Goal: Transaction & Acquisition: Download file/media

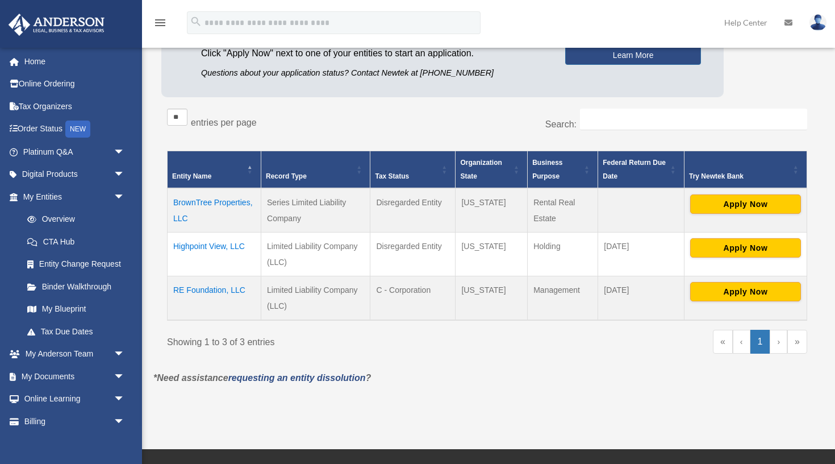
scroll to position [147, 0]
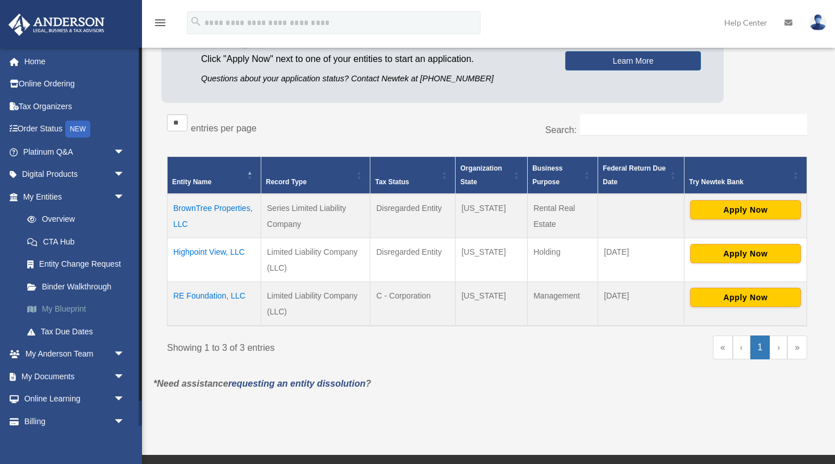
click at [76, 306] on link "My Blueprint" at bounding box center [79, 309] width 126 height 23
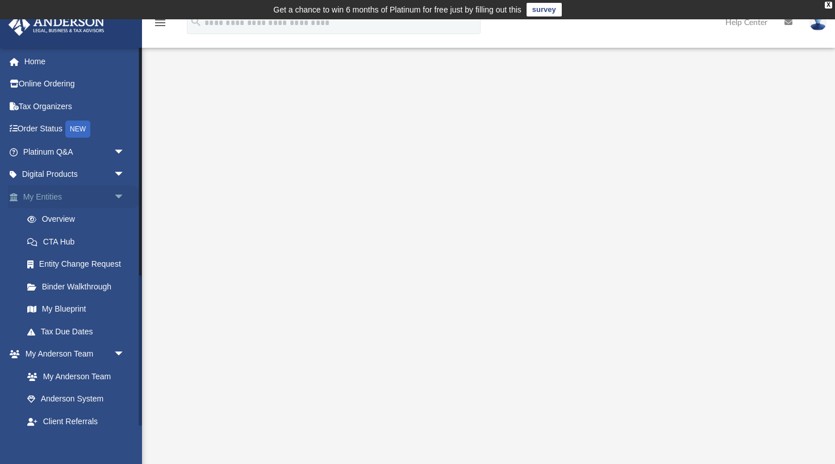
click at [78, 187] on link "My Entities arrow_drop_down" at bounding box center [75, 196] width 134 height 23
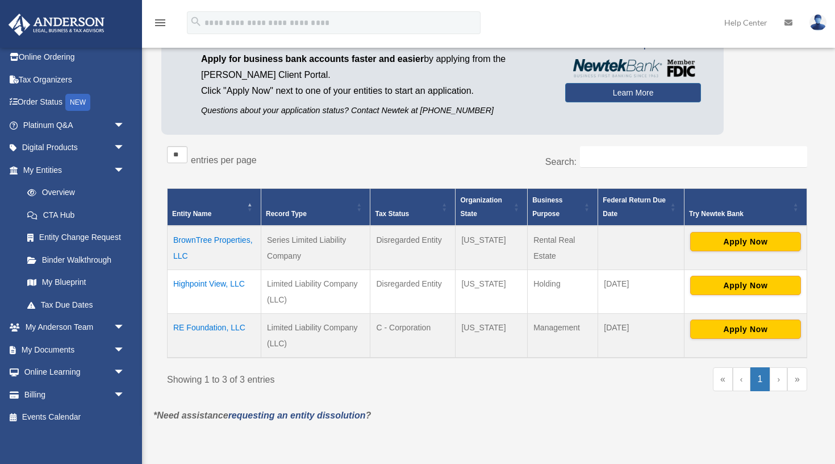
scroll to position [122, 0]
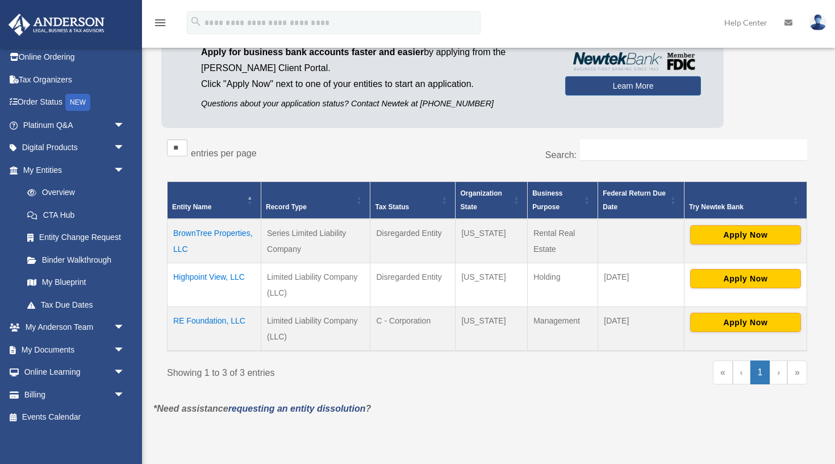
click at [234, 232] on td "BrownTree Properties, LLC" at bounding box center [215, 241] width 94 height 44
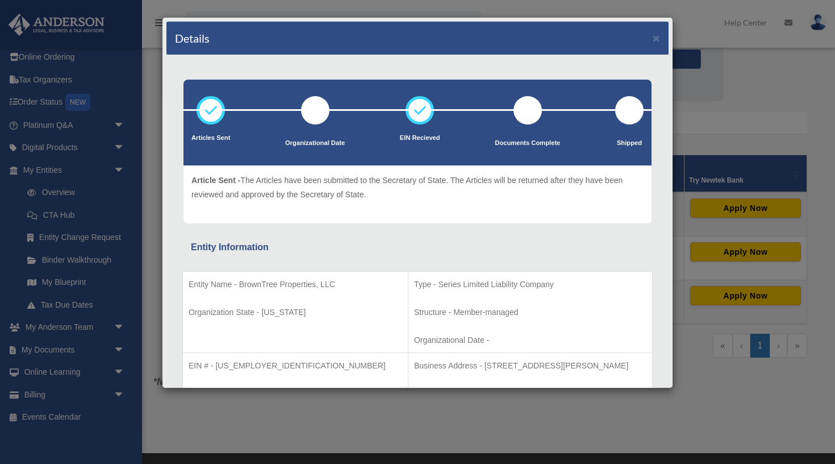
scroll to position [0, 0]
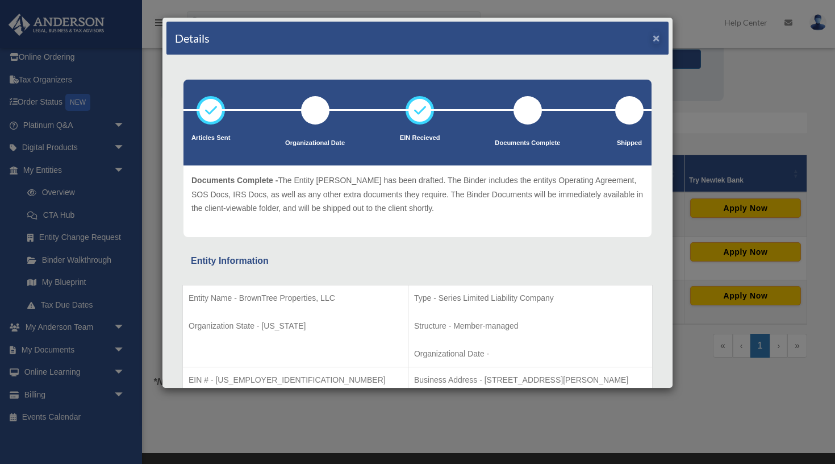
click at [657, 42] on button "×" at bounding box center [656, 38] width 7 height 12
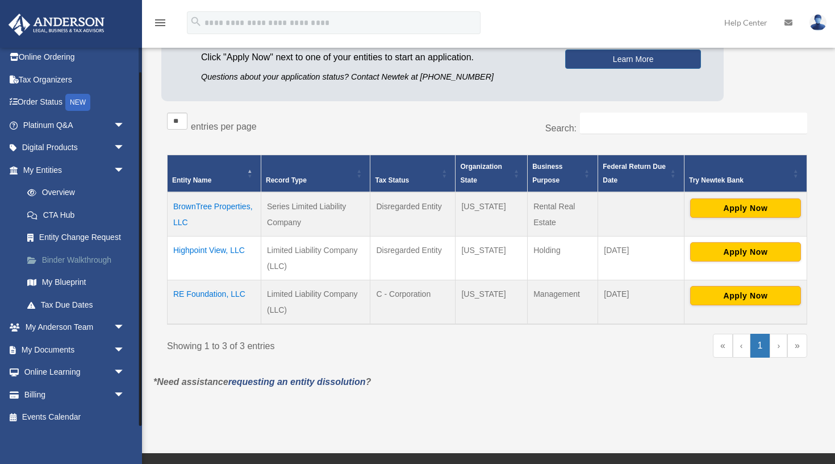
click at [95, 255] on link "Binder Walkthrough" at bounding box center [79, 259] width 126 height 23
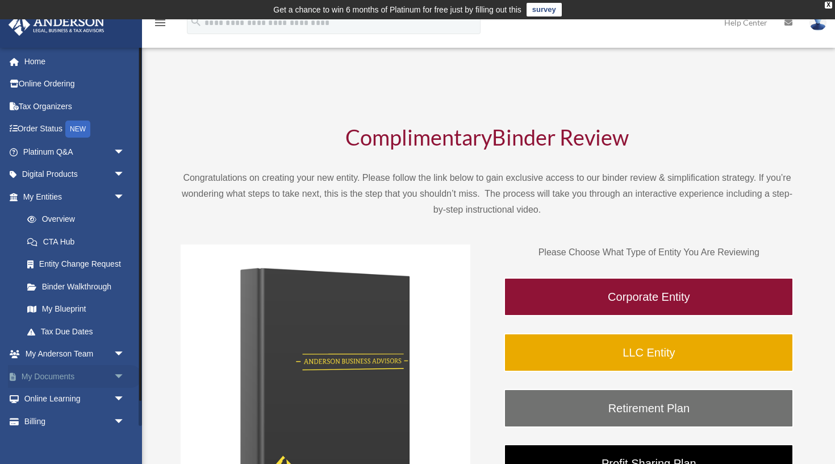
click at [71, 371] on link "My Documents arrow_drop_down" at bounding box center [75, 376] width 134 height 23
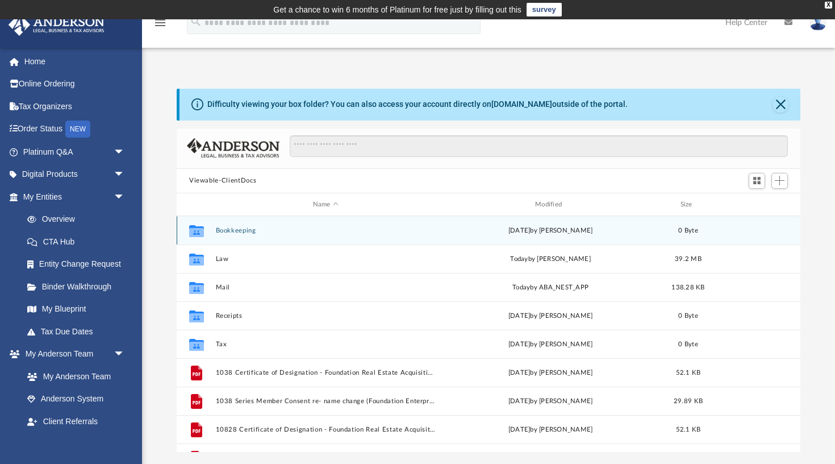
click at [245, 230] on button "Bookkeeping" at bounding box center [326, 230] width 220 height 7
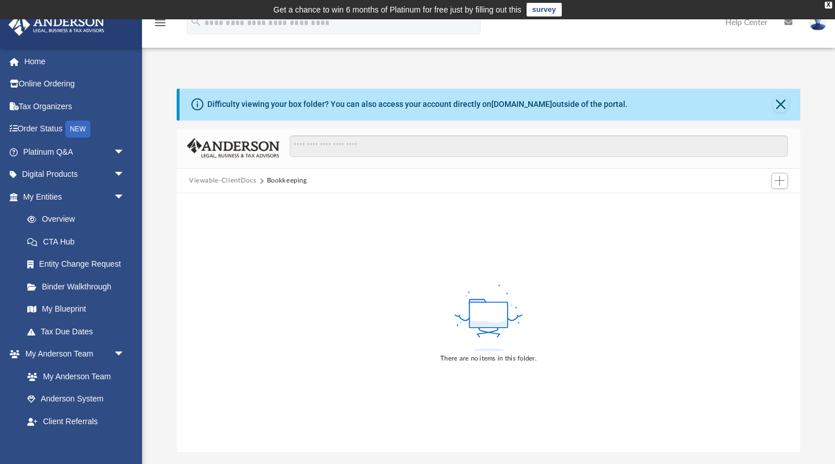
click at [237, 181] on button "Viewable-ClientDocs" at bounding box center [222, 181] width 67 height 10
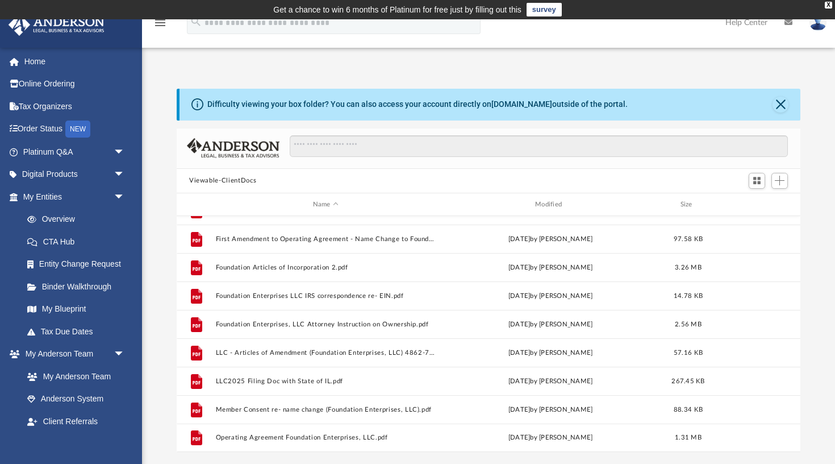
scroll to position [1014, 0]
click at [71, 214] on link "Overview" at bounding box center [79, 219] width 126 height 23
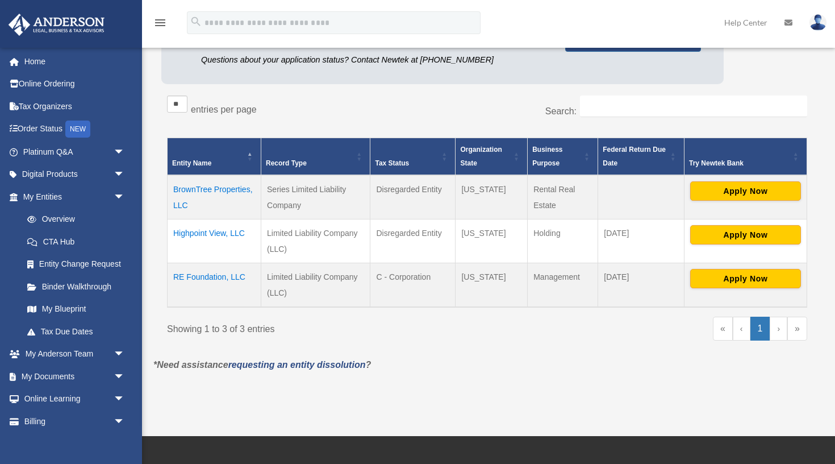
scroll to position [168, 0]
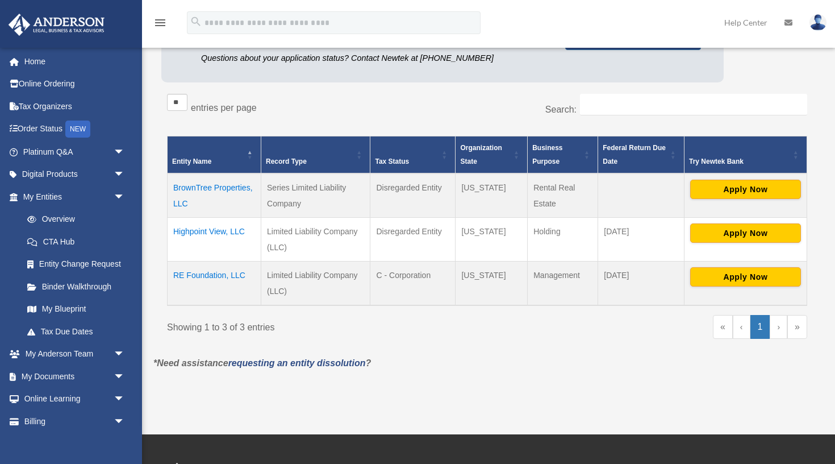
click at [232, 185] on td "BrownTree Properties, LLC" at bounding box center [215, 195] width 94 height 44
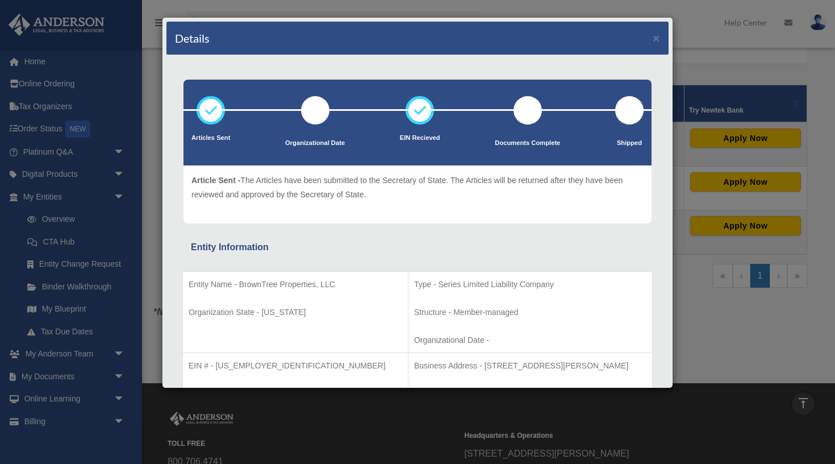
scroll to position [0, 0]
click at [654, 41] on button "×" at bounding box center [656, 38] width 7 height 12
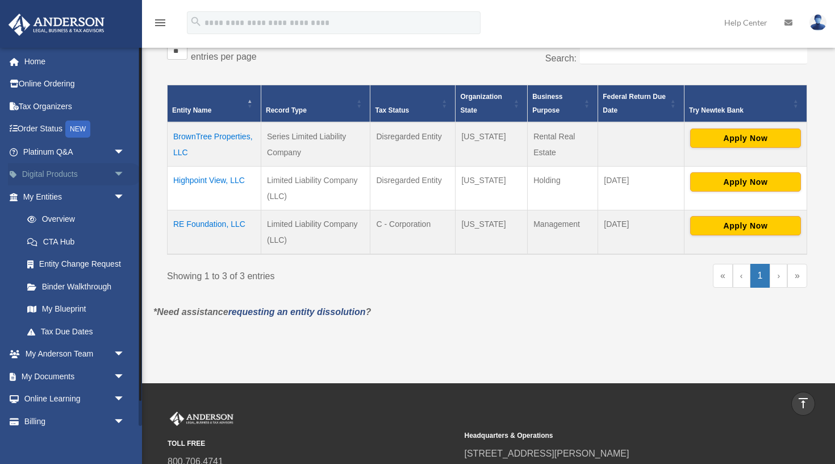
click at [119, 172] on span "arrow_drop_down" at bounding box center [125, 174] width 23 height 23
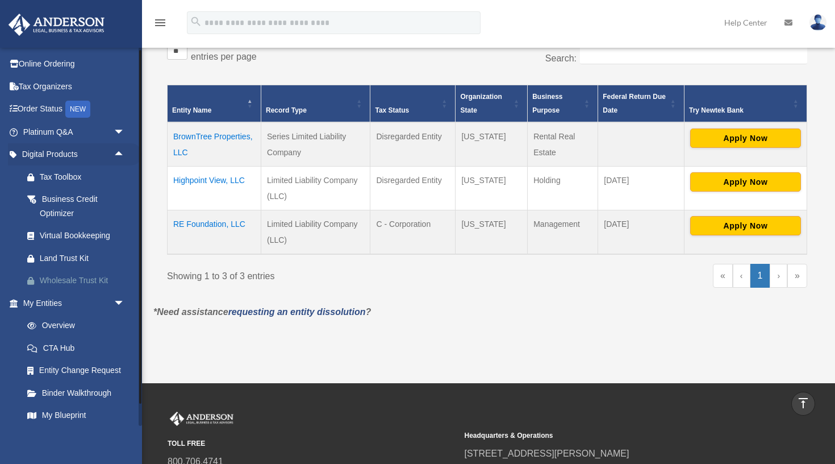
scroll to position [16, 0]
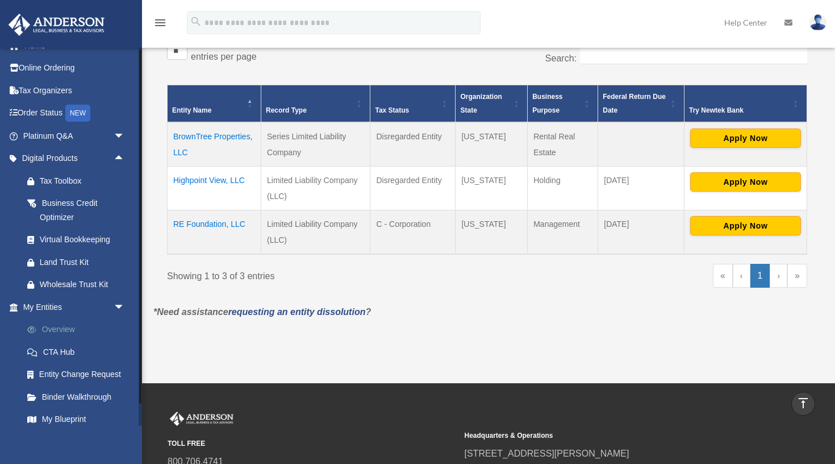
click at [73, 322] on link "Overview" at bounding box center [79, 329] width 126 height 23
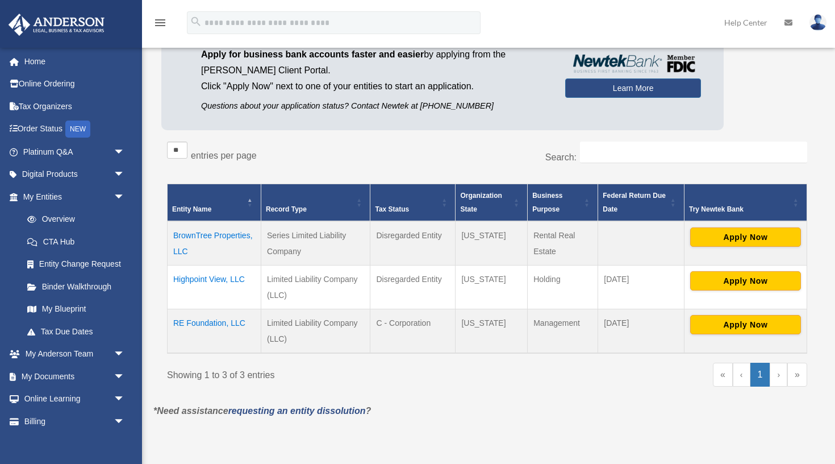
scroll to position [119, 0]
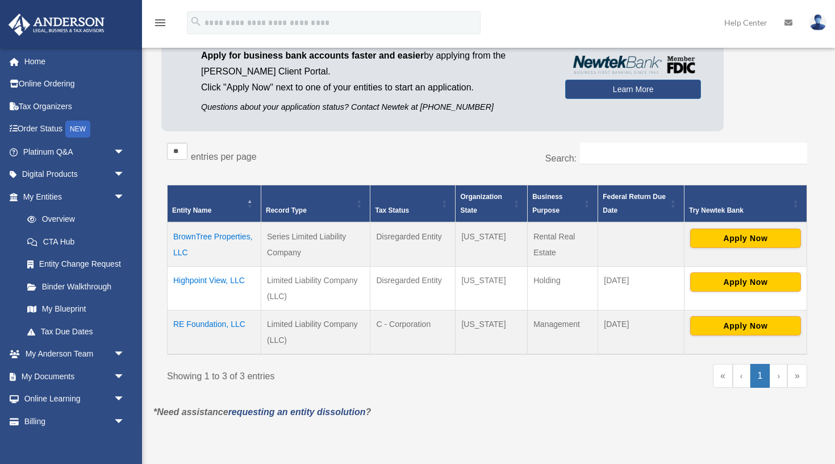
click at [213, 282] on td "Highpoint View, LLC" at bounding box center [215, 288] width 94 height 44
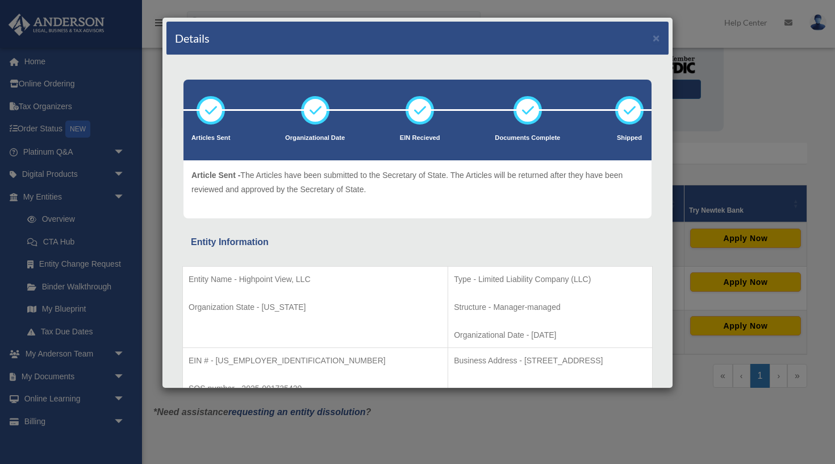
scroll to position [0, 0]
click at [657, 40] on button "×" at bounding box center [656, 38] width 7 height 12
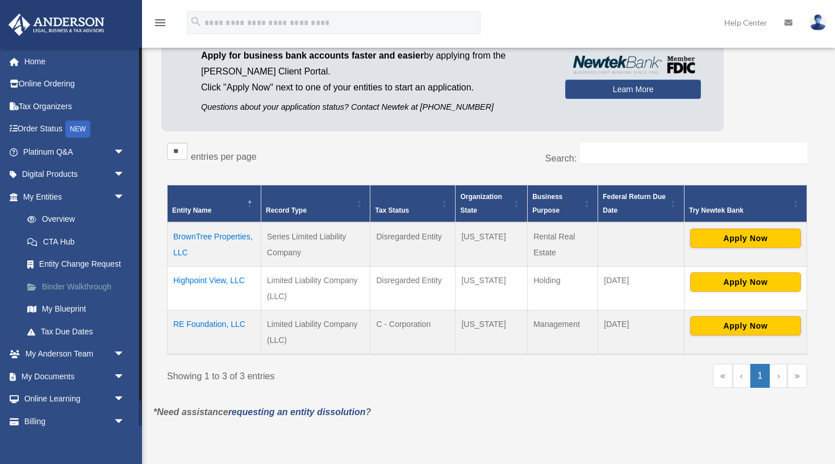
click at [74, 286] on link "Binder Walkthrough" at bounding box center [79, 286] width 126 height 23
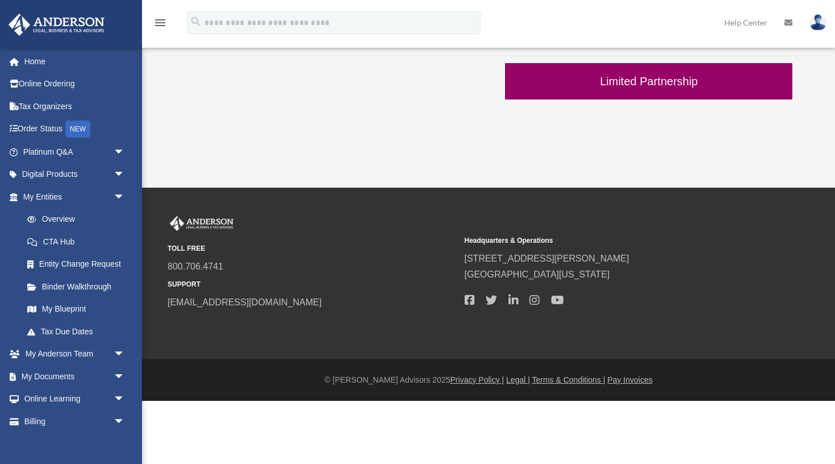
scroll to position [493, 0]
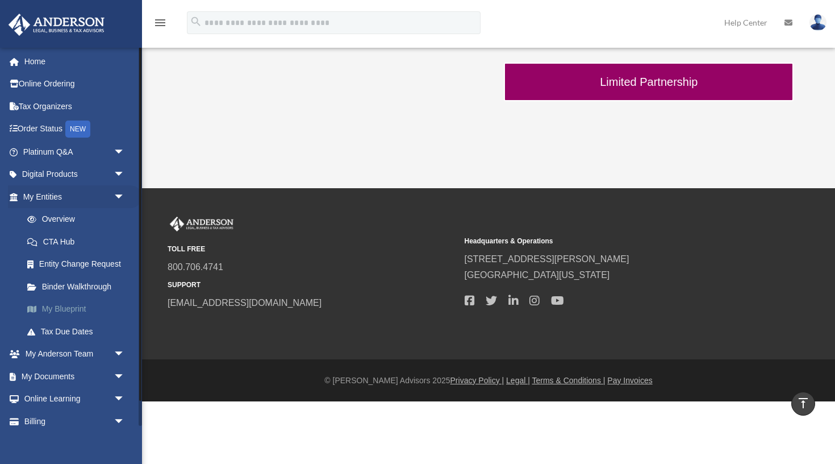
click at [68, 307] on link "My Blueprint" at bounding box center [79, 309] width 126 height 23
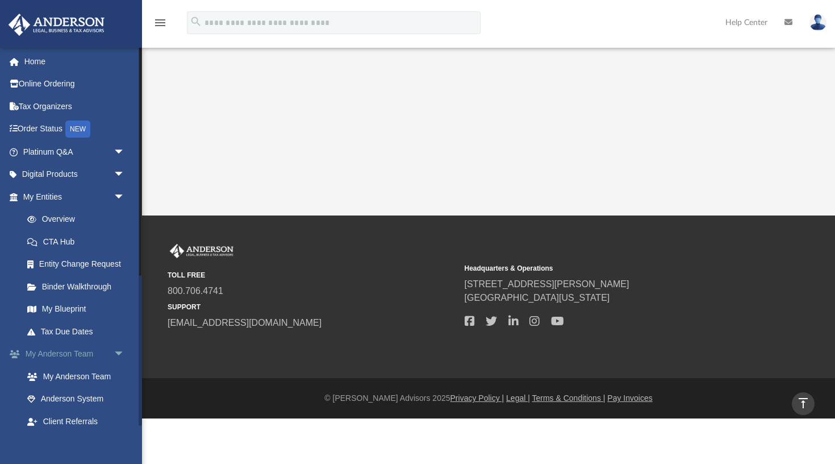
scroll to position [316, 0]
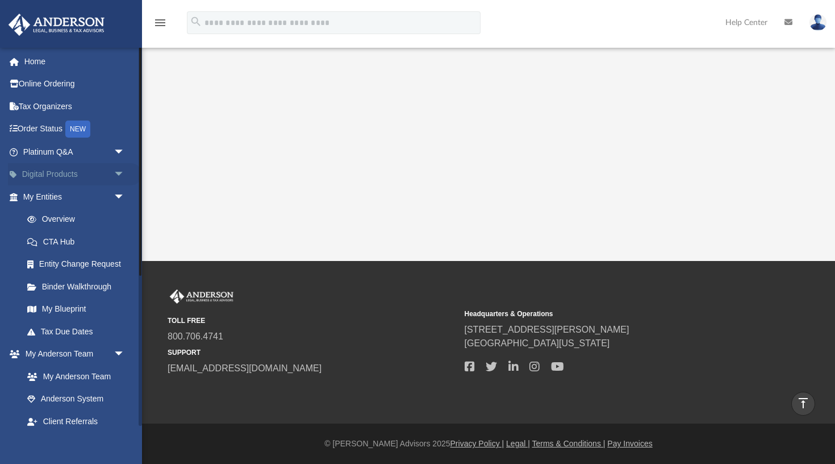
click at [118, 170] on span "arrow_drop_down" at bounding box center [125, 174] width 23 height 23
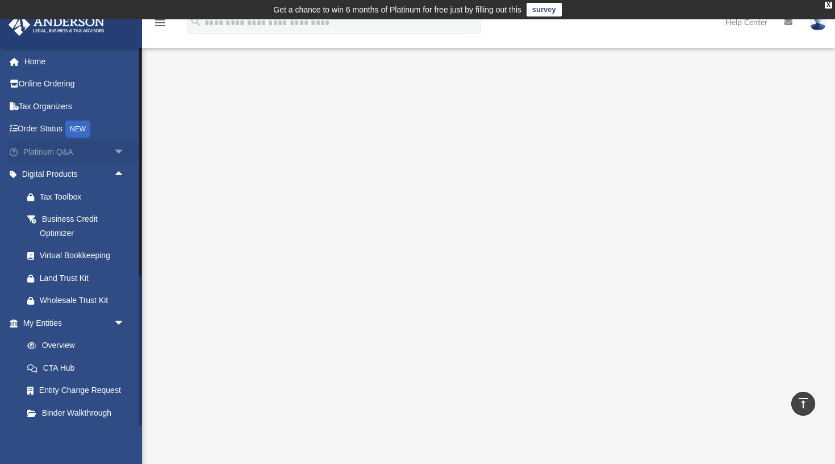
scroll to position [0, 0]
click at [43, 61] on link "Home" at bounding box center [75, 61] width 134 height 23
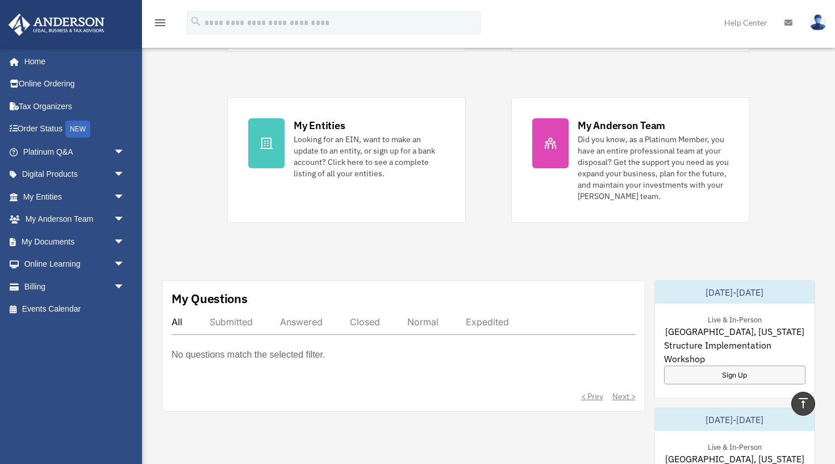
scroll to position [215, 0]
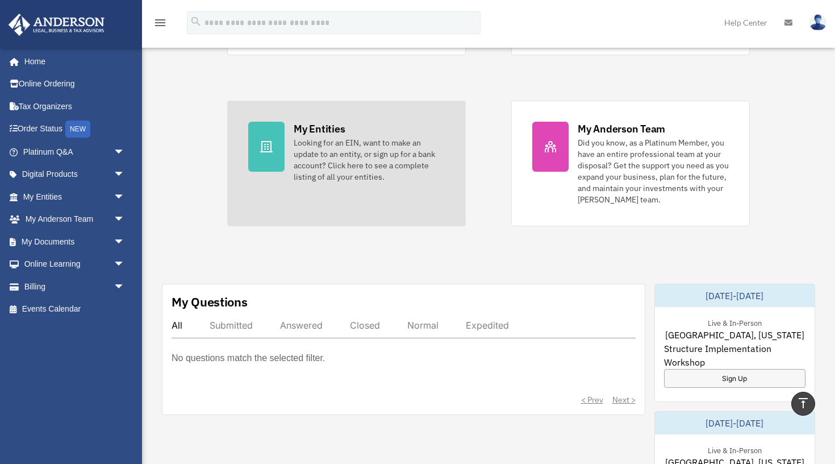
click at [339, 164] on div "Looking for an EIN, want to make an update to an entity, or sign up for a bank …" at bounding box center [369, 159] width 151 height 45
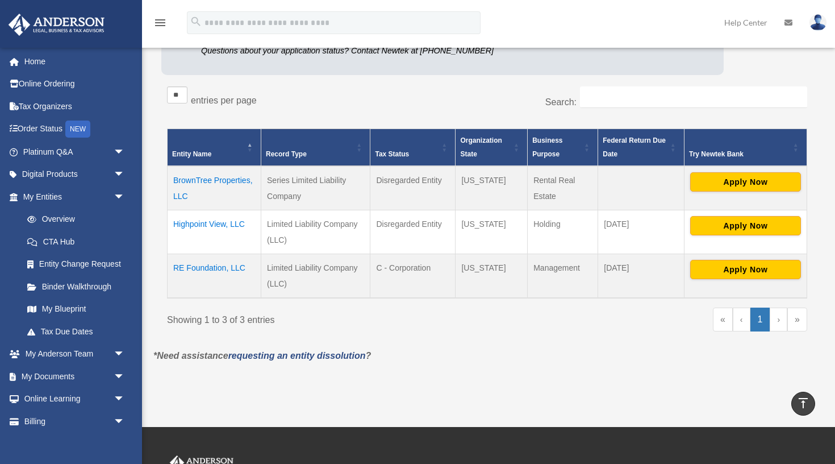
scroll to position [176, 0]
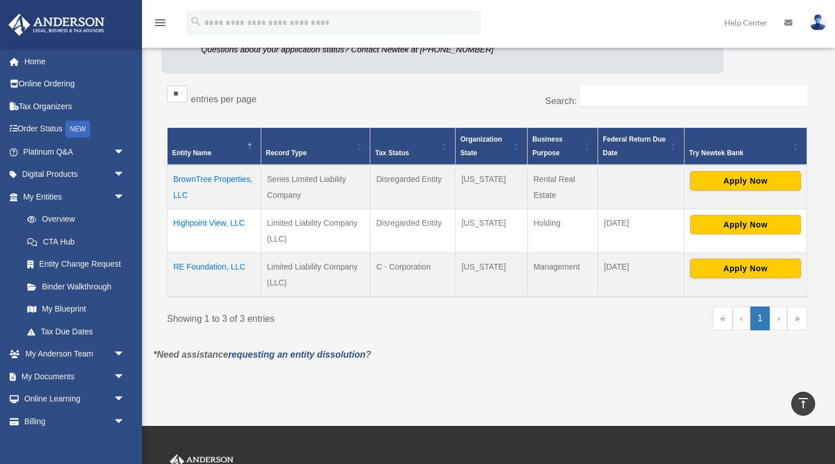
click at [221, 179] on td "BrownTree Properties, LLC" at bounding box center [215, 187] width 94 height 44
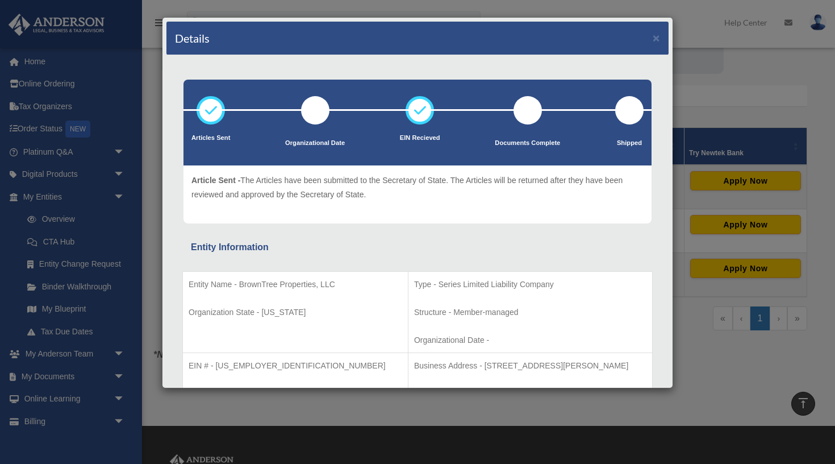
scroll to position [0, 0]
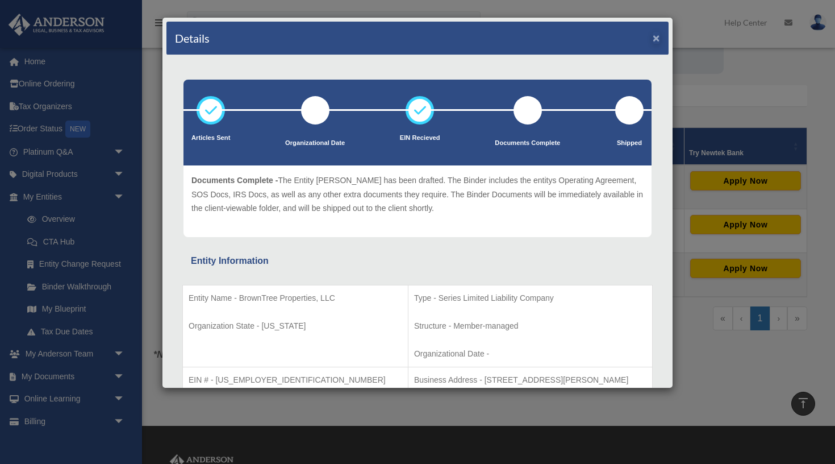
click at [657, 39] on button "×" at bounding box center [656, 38] width 7 height 12
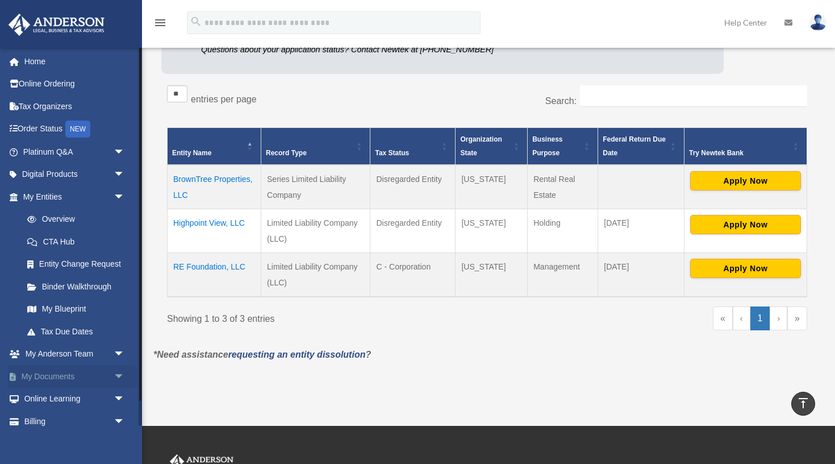
click at [119, 372] on span "arrow_drop_down" at bounding box center [125, 376] width 23 height 23
click at [47, 394] on link "Box" at bounding box center [79, 399] width 126 height 23
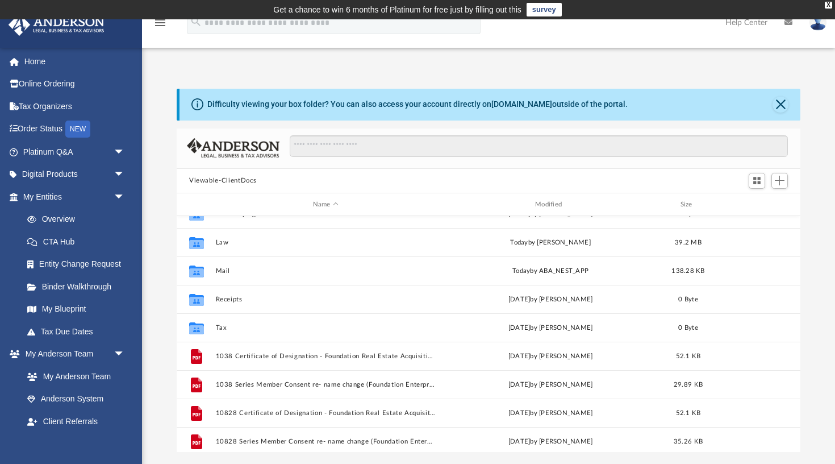
scroll to position [15, 0]
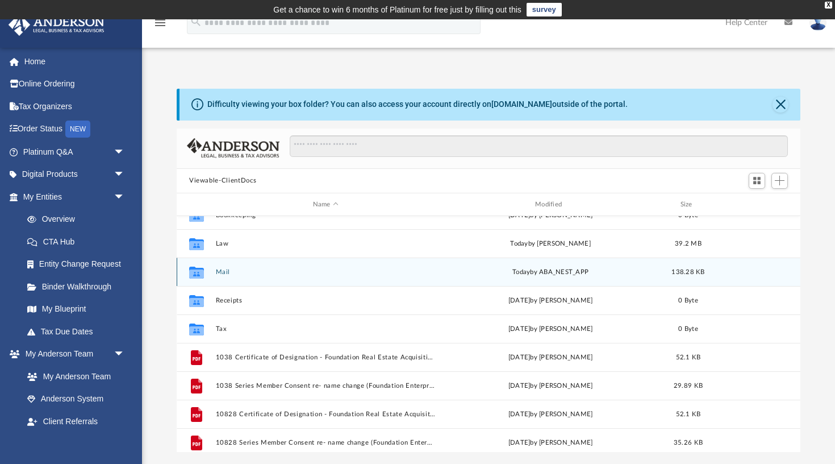
click at [226, 270] on button "Mail" at bounding box center [326, 271] width 220 height 7
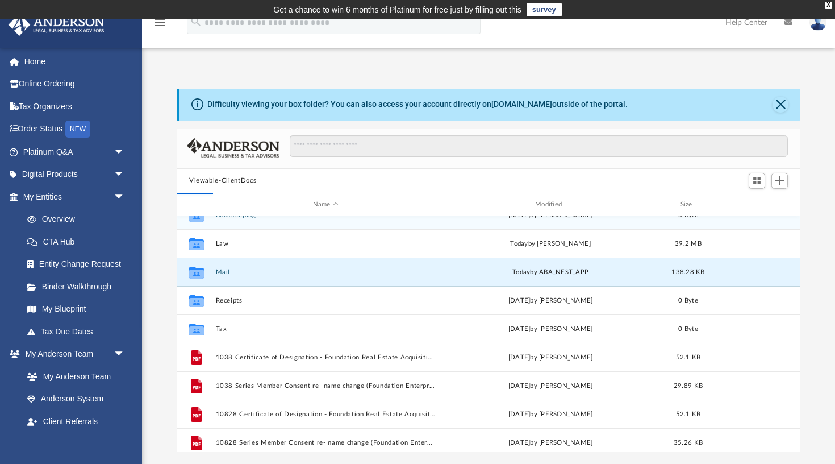
scroll to position [0, 0]
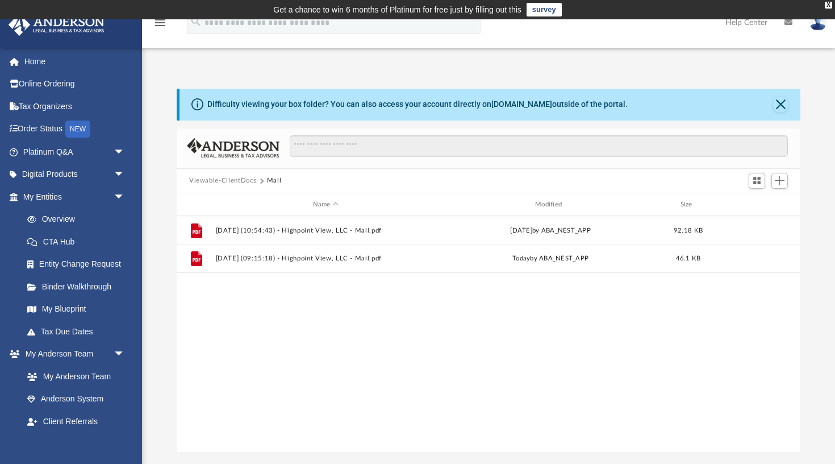
click at [232, 184] on button "Viewable-ClientDocs" at bounding box center [222, 181] width 67 height 10
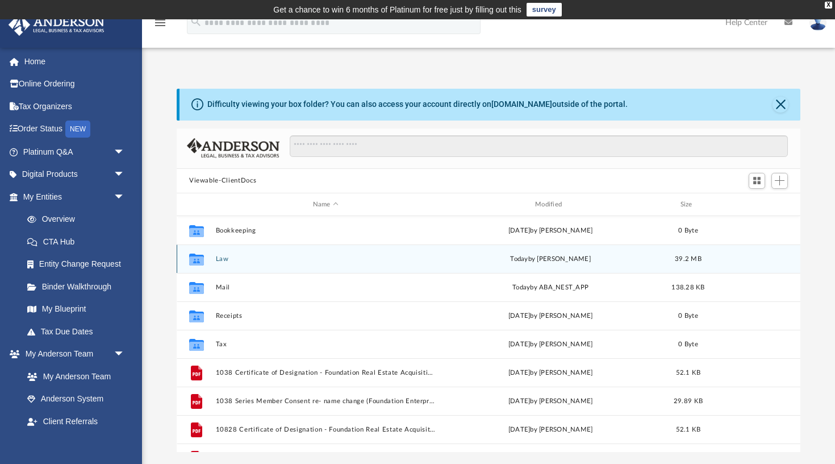
click at [226, 258] on button "Law" at bounding box center [326, 258] width 220 height 7
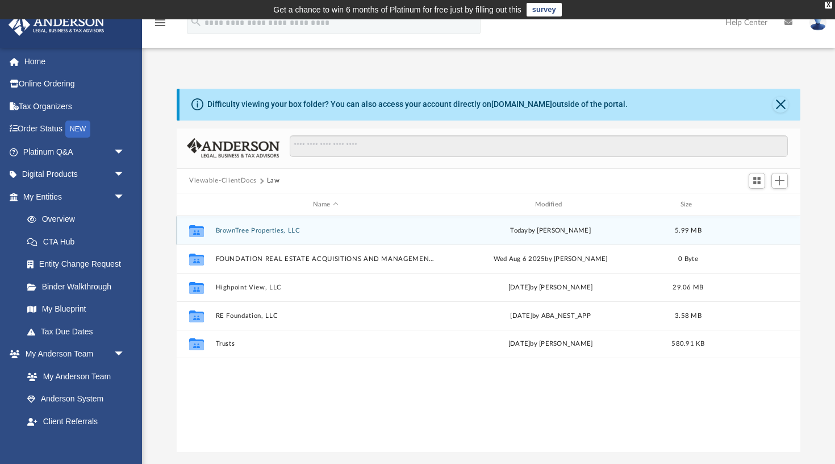
click at [230, 230] on button "BrownTree Properties, LLC" at bounding box center [326, 230] width 220 height 7
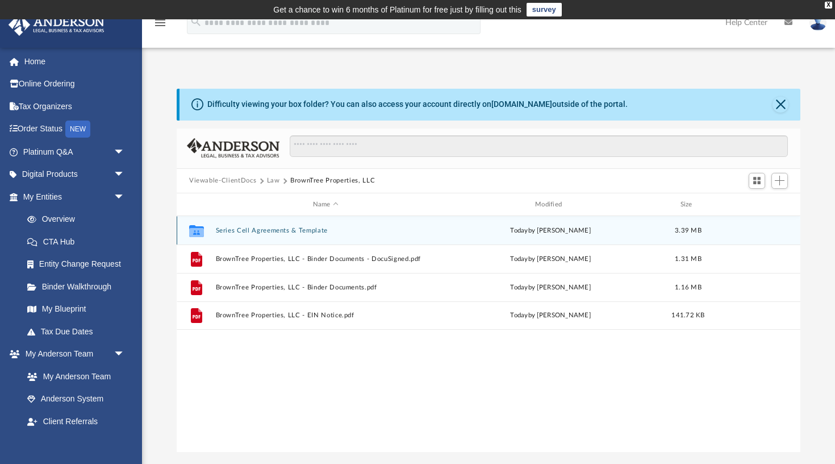
click at [264, 232] on button "Series Cell Agreements & Template" at bounding box center [326, 230] width 220 height 7
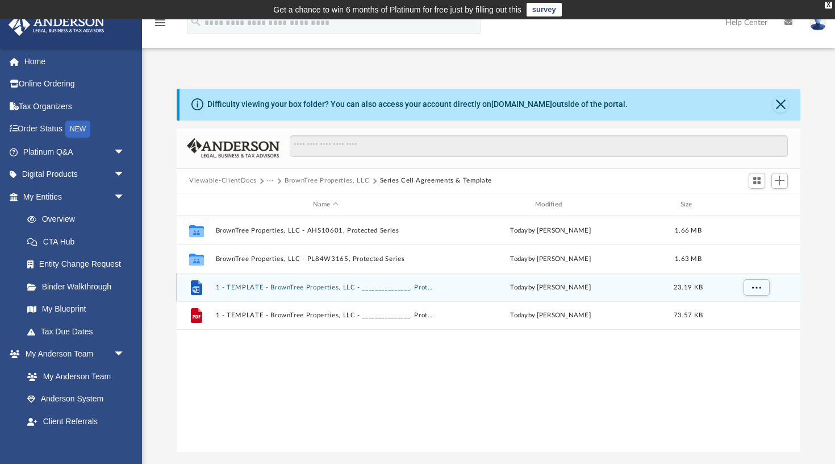
click at [276, 286] on button "1 - TEMPLATE - BrownTree Properties, LLC - _______________, Protected Series.do…" at bounding box center [326, 287] width 220 height 7
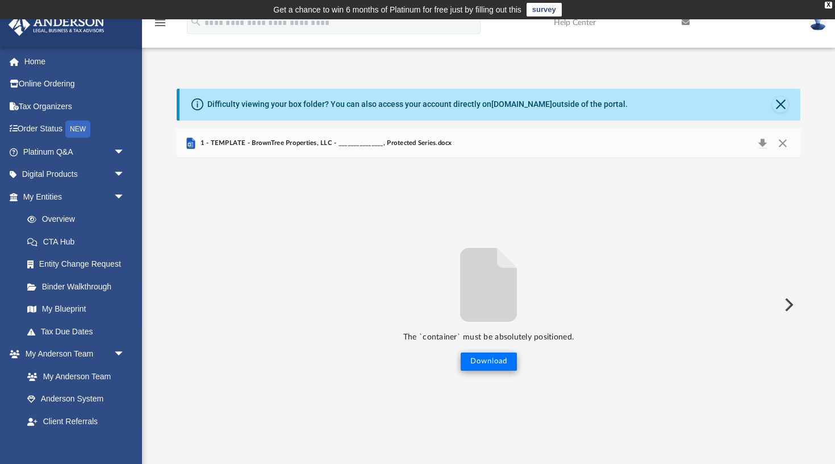
click at [495, 361] on button "Download" at bounding box center [489, 361] width 56 height 18
click at [781, 143] on button "Close" at bounding box center [783, 143] width 20 height 16
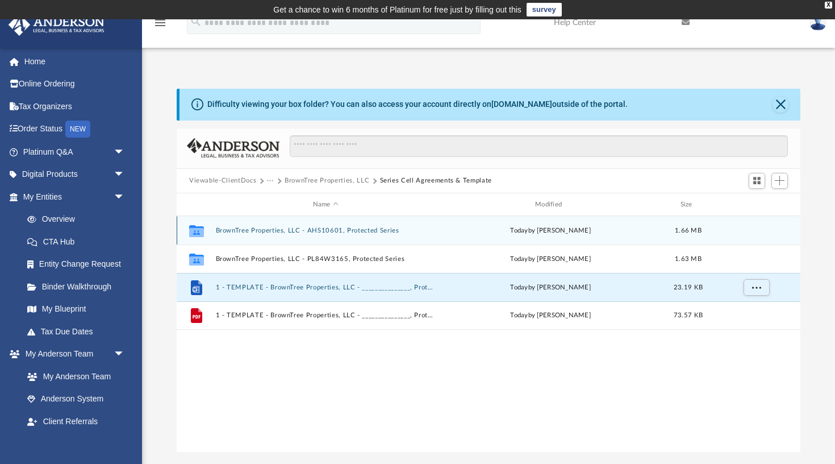
click at [330, 231] on button "BrownTree Properties, LLC - AHS10601, Protected Series" at bounding box center [326, 230] width 220 height 7
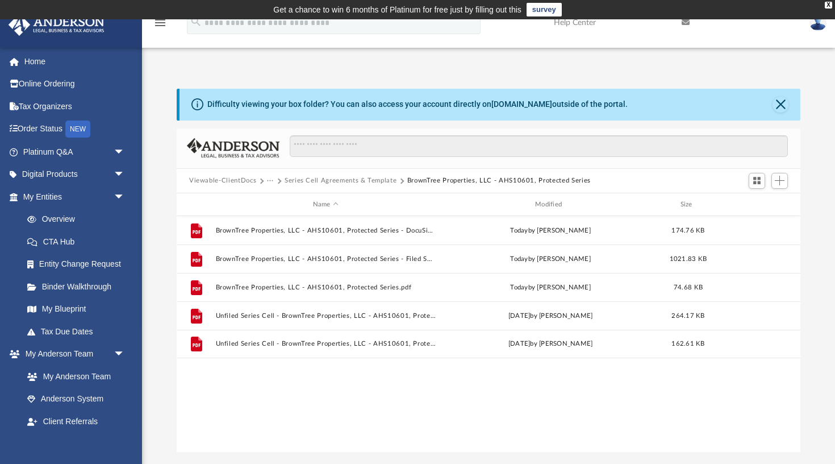
click at [349, 183] on button "Series Cell Agreements & Template" at bounding box center [341, 181] width 112 height 10
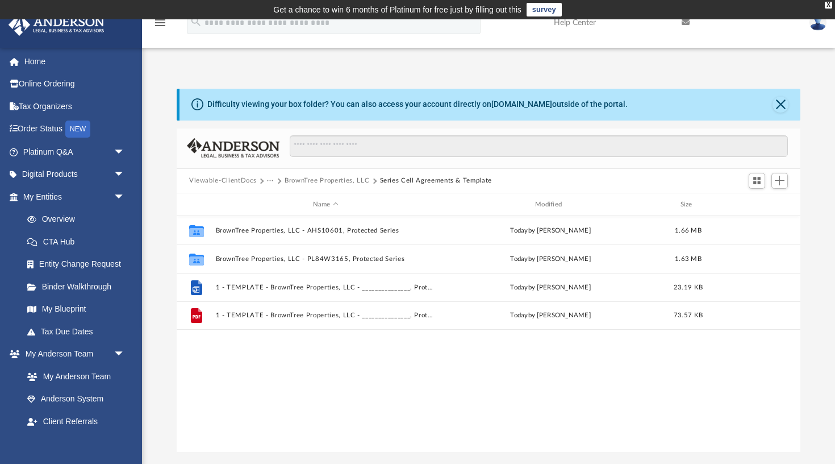
click at [328, 182] on button "BrownTree Properties, LLC" at bounding box center [327, 181] width 85 height 10
click at [272, 181] on button "Law" at bounding box center [273, 181] width 13 height 10
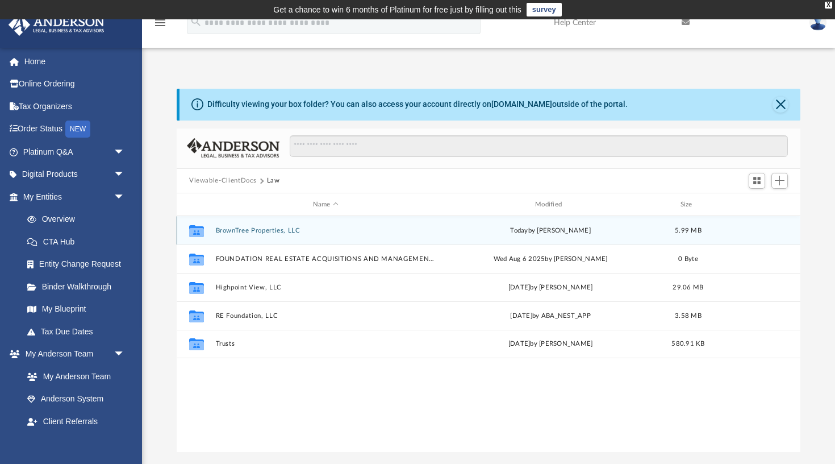
click at [265, 232] on button "BrownTree Properties, LLC" at bounding box center [326, 230] width 220 height 7
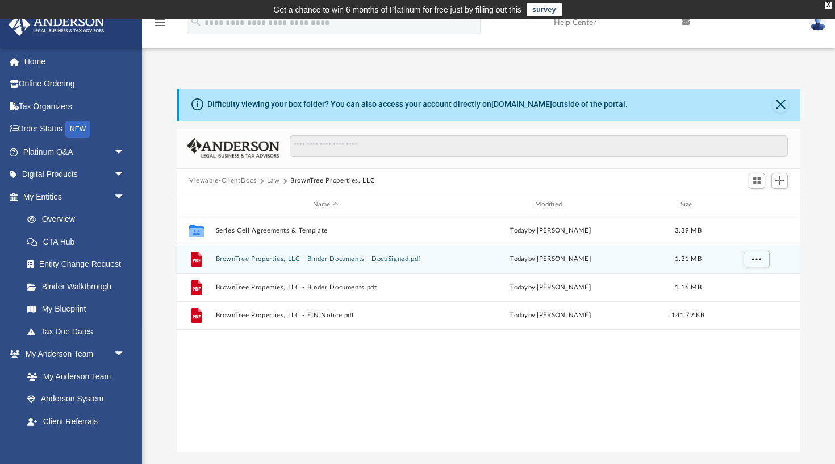
click at [273, 257] on button "BrownTree Properties, LLC - Binder Documents - DocuSigned.pdf" at bounding box center [326, 258] width 220 height 7
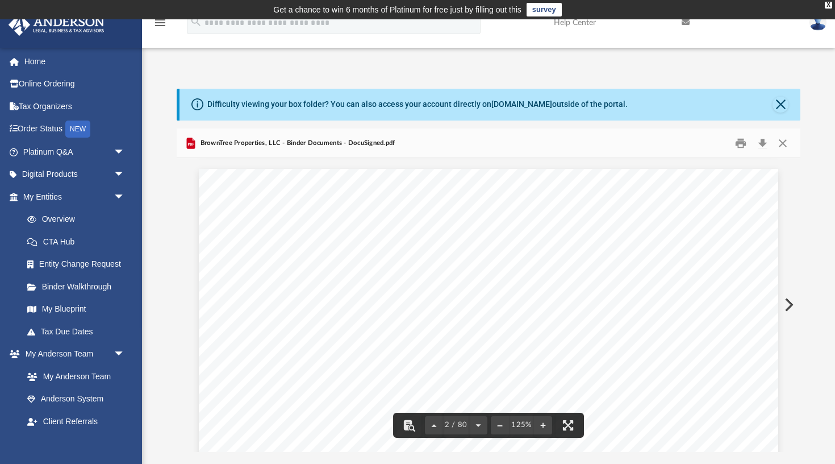
scroll to position [759, 0]
click at [765, 140] on button "Download" at bounding box center [762, 143] width 20 height 18
click at [784, 139] on button "Close" at bounding box center [783, 143] width 20 height 18
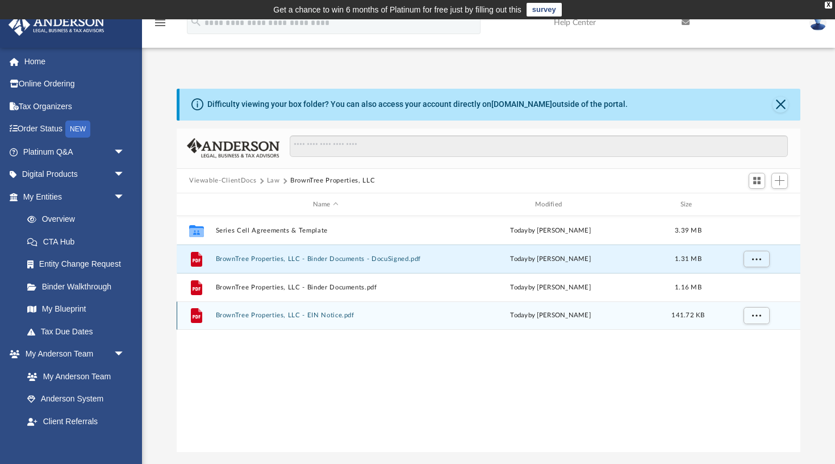
click at [279, 315] on button "BrownTree Properties, LLC - EIN Notice.pdf" at bounding box center [326, 315] width 220 height 7
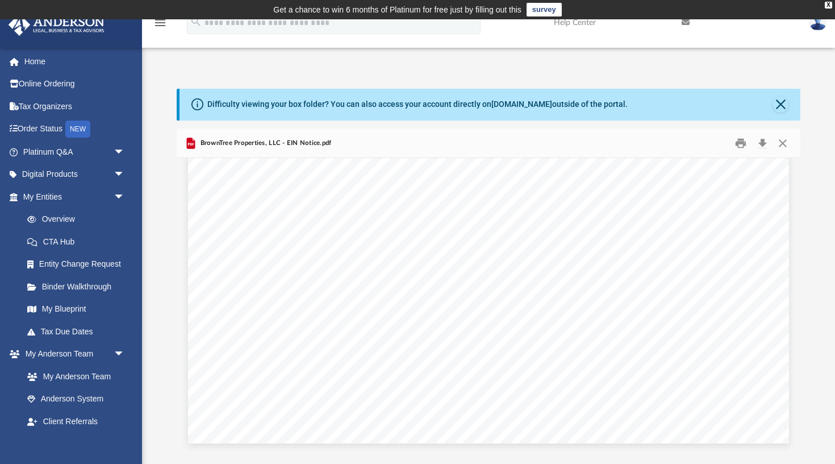
scroll to position [1443, 0]
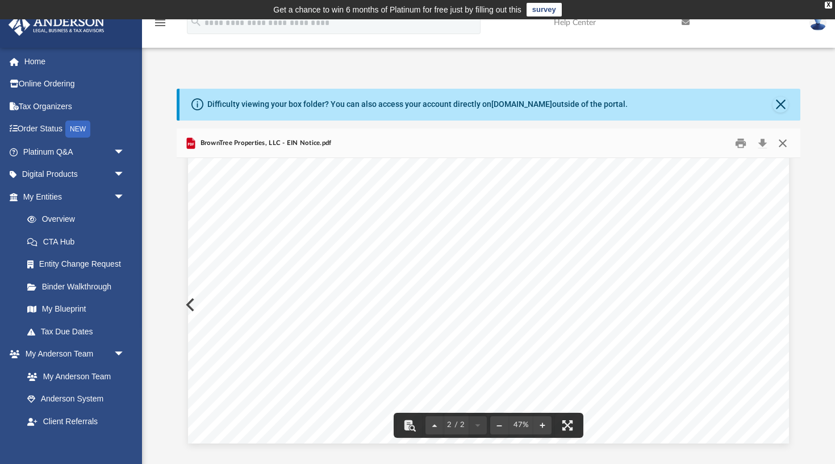
click at [784, 141] on button "Close" at bounding box center [783, 143] width 20 height 18
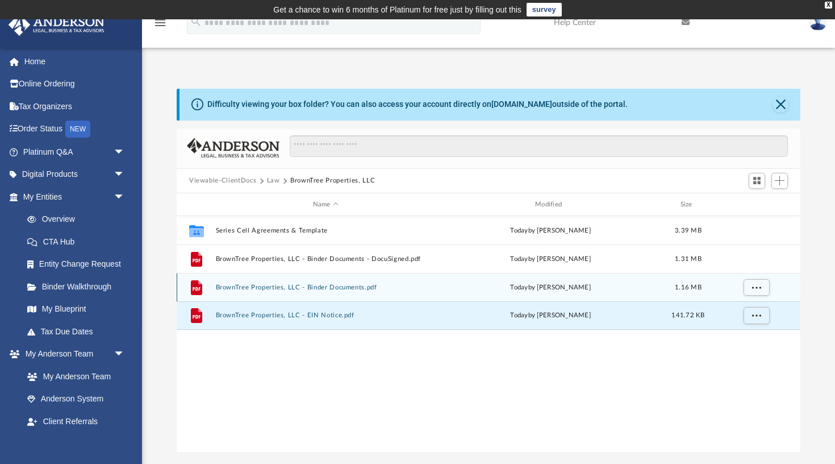
click at [343, 288] on button "BrownTree Properties, LLC - Binder Documents.pdf" at bounding box center [326, 287] width 220 height 7
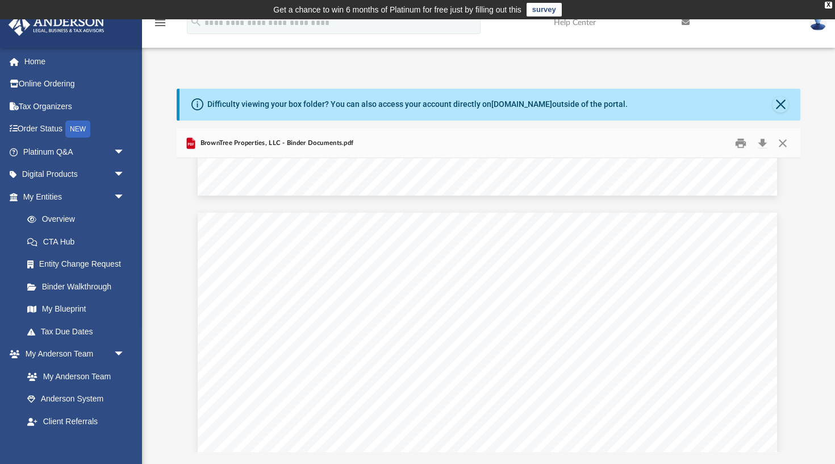
scroll to position [3791, 1]
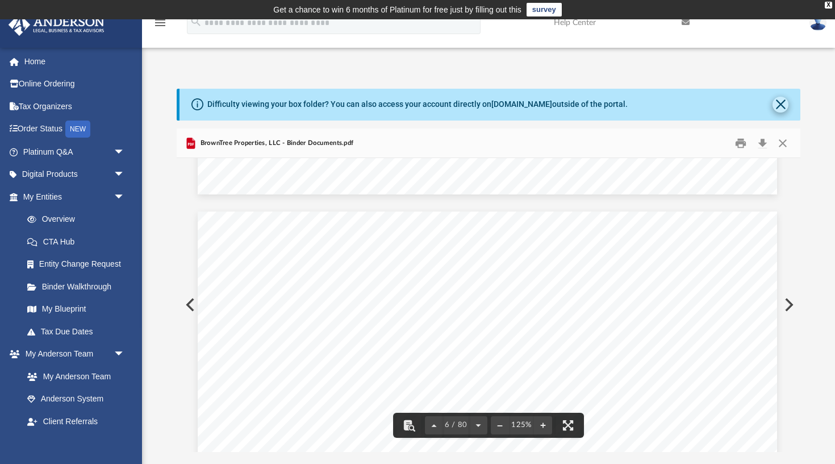
click at [780, 105] on button "Close" at bounding box center [781, 105] width 16 height 16
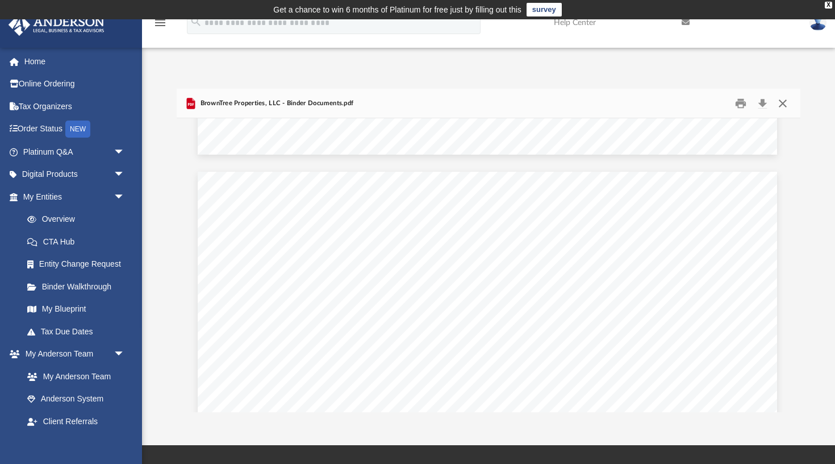
click at [785, 102] on button "Close" at bounding box center [783, 103] width 20 height 18
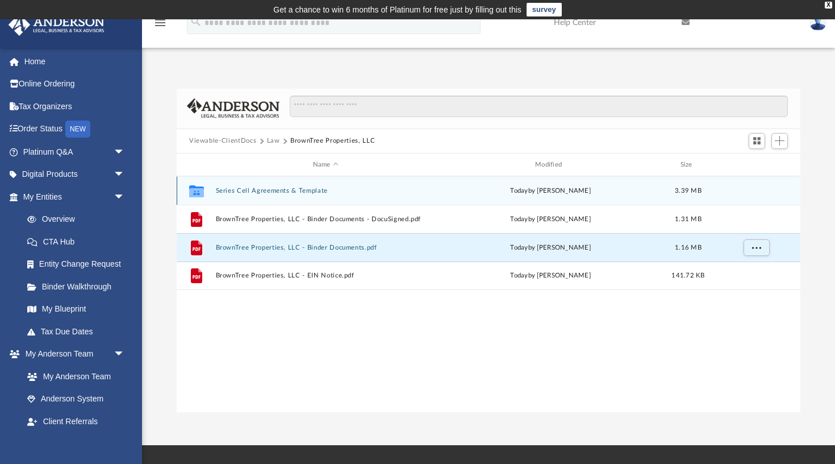
click at [277, 190] on button "Series Cell Agreements & Template" at bounding box center [326, 190] width 220 height 7
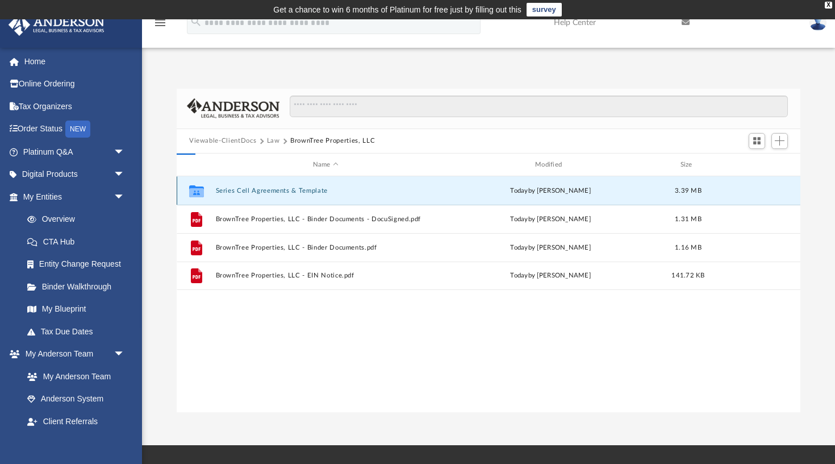
click at [277, 190] on button "Series Cell Agreements & Template" at bounding box center [326, 190] width 220 height 7
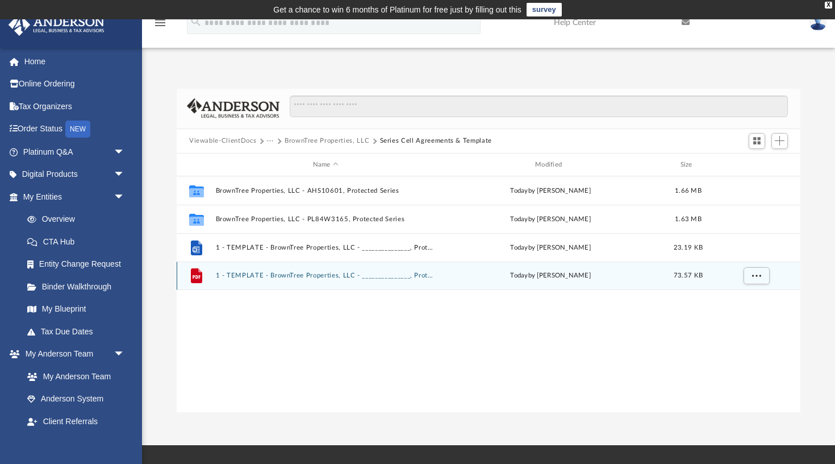
click at [284, 278] on button "1 - TEMPLATE - BrownTree Properties, LLC - _______________, Protected Series.pdf" at bounding box center [326, 275] width 220 height 7
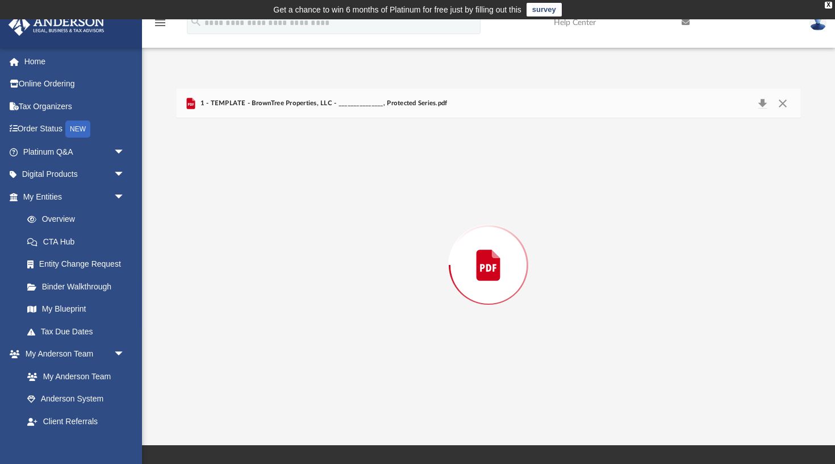
click at [284, 278] on div "Preview" at bounding box center [489, 264] width 624 height 293
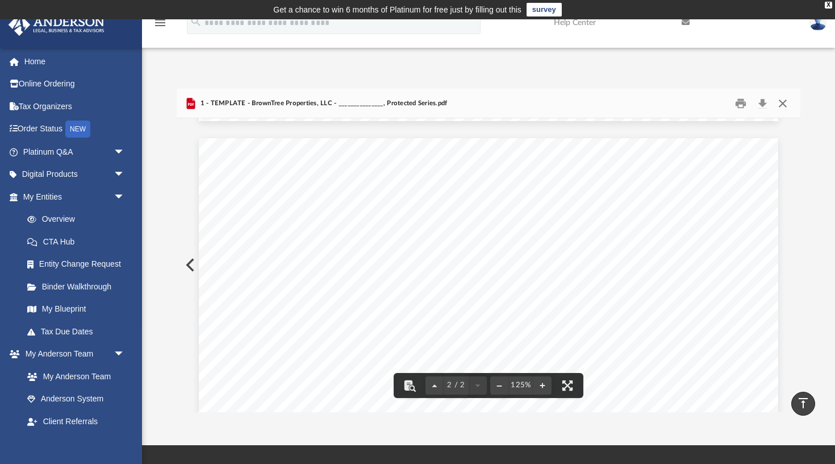
scroll to position [0, 0]
click at [786, 101] on button "Close" at bounding box center [783, 103] width 20 height 18
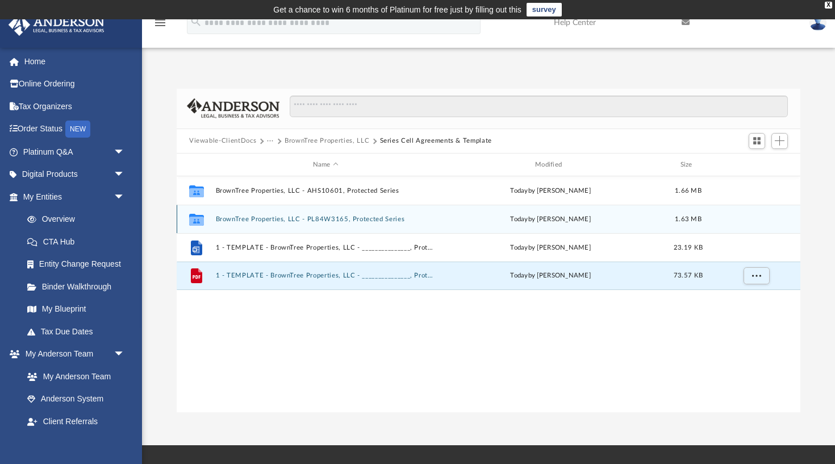
click at [316, 219] on button "BrownTree Properties, LLC - PL84W3165, Protected Series" at bounding box center [326, 218] width 220 height 7
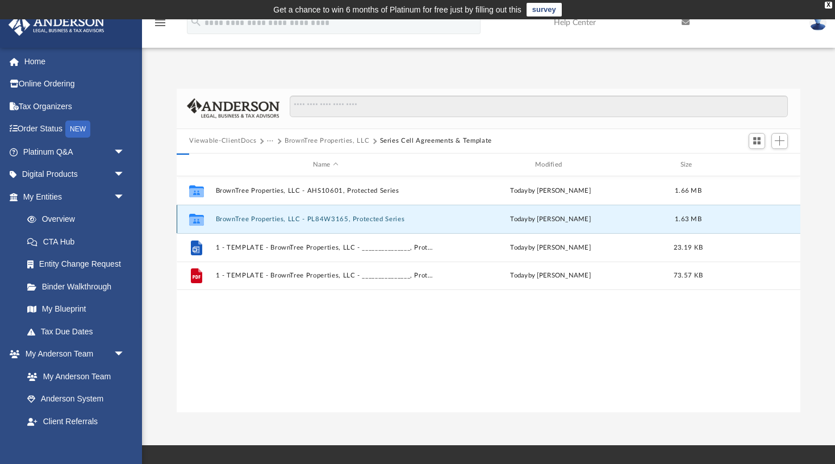
click at [316, 219] on button "BrownTree Properties, LLC - PL84W3165, Protected Series" at bounding box center [326, 218] width 220 height 7
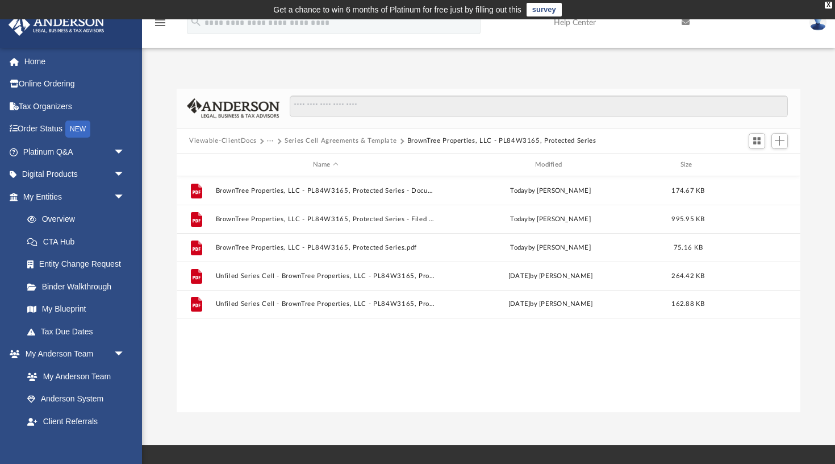
click at [233, 139] on button "Viewable-ClientDocs" at bounding box center [222, 141] width 67 height 10
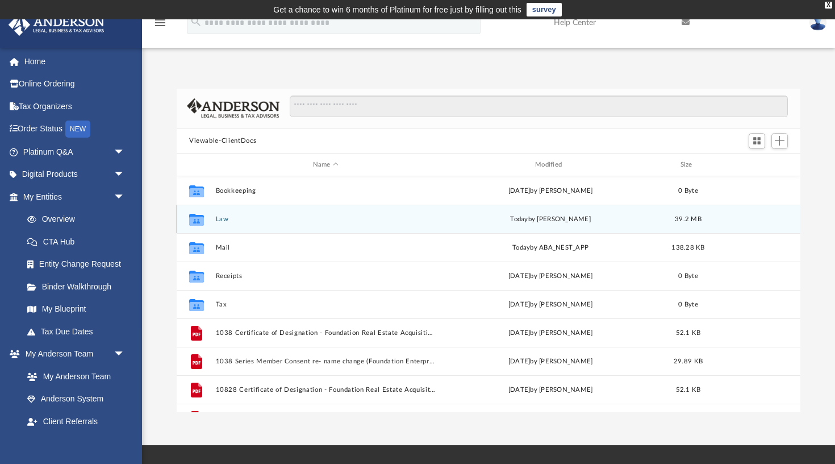
click at [259, 219] on button "Law" at bounding box center [326, 218] width 220 height 7
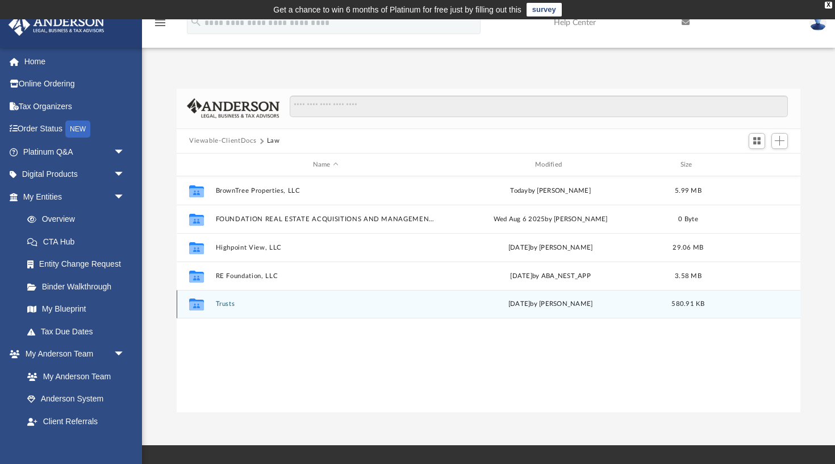
click at [231, 307] on button "Trusts" at bounding box center [326, 304] width 220 height 7
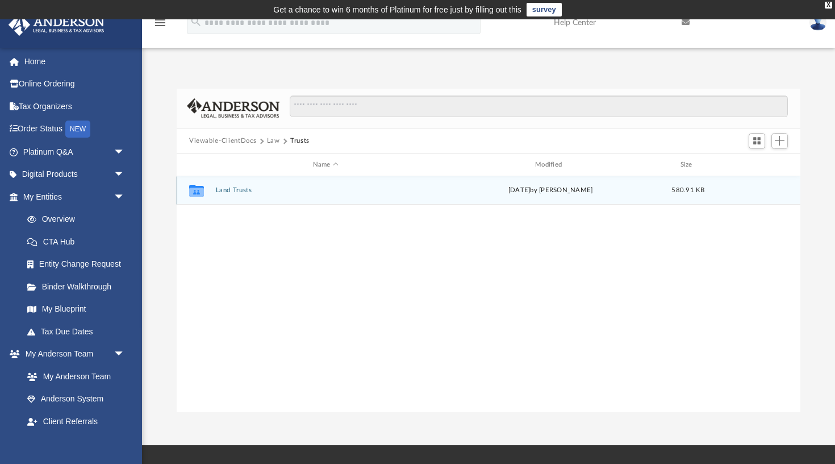
click at [238, 190] on button "Land Trusts" at bounding box center [326, 190] width 220 height 7
click at [238, 193] on button "Land Trust - South Shore Drive Trust" at bounding box center [326, 190] width 220 height 7
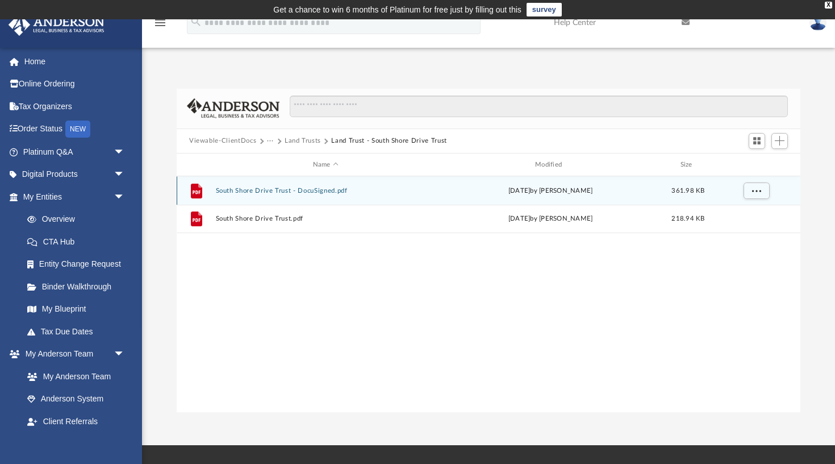
click at [269, 190] on button "South Shore Drive Trust - DocuSigned.pdf" at bounding box center [326, 190] width 220 height 7
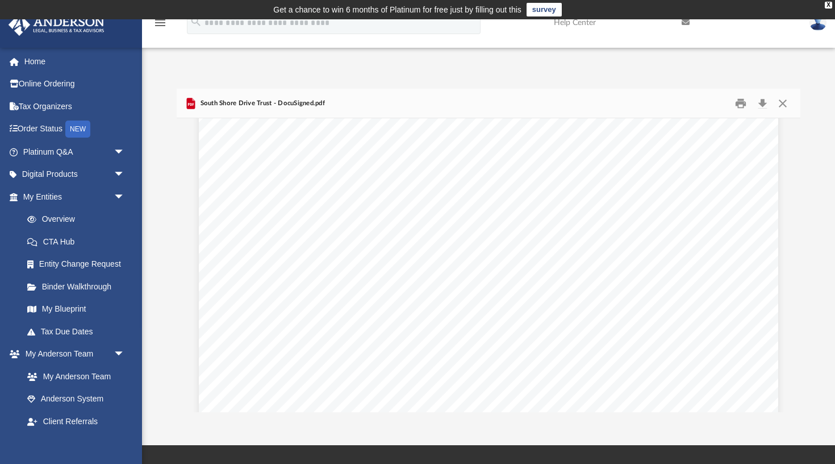
scroll to position [4255, 0]
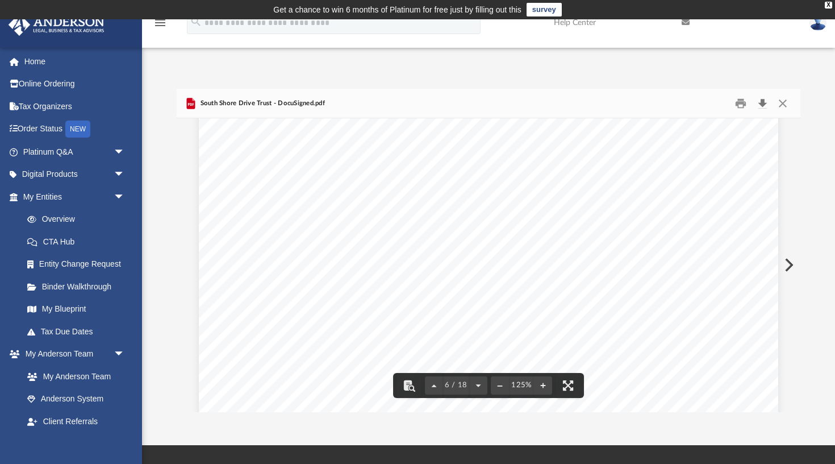
click at [761, 101] on button "Download" at bounding box center [762, 103] width 20 height 18
